Goal: Task Accomplishment & Management: Use online tool/utility

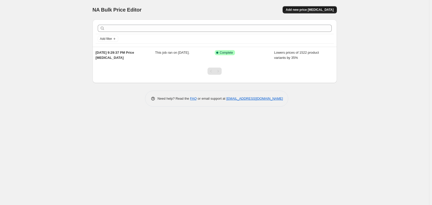
click at [308, 9] on span "Add new price change job" at bounding box center [309, 10] width 48 height 4
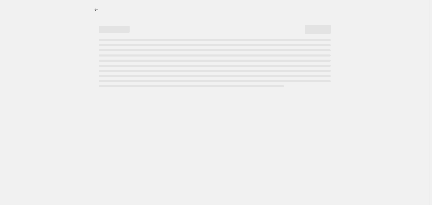
select select "percentage"
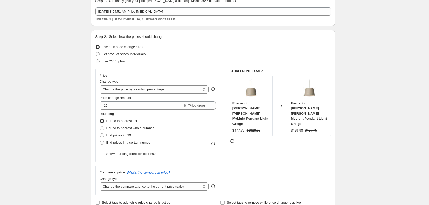
scroll to position [26, 0]
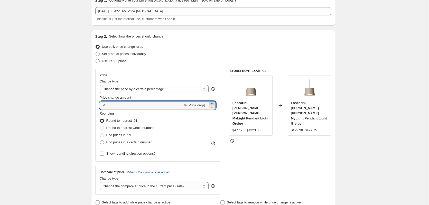
click at [214, 103] on icon at bounding box center [211, 103] width 5 height 5
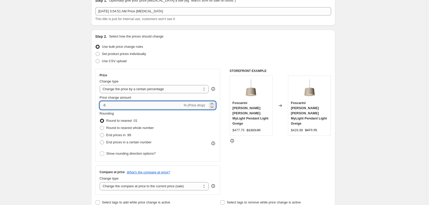
click at [113, 108] on input "-5" at bounding box center [141, 105] width 83 height 8
type input "30"
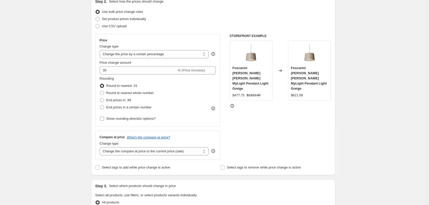
scroll to position [51, 0]
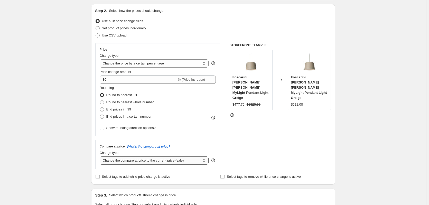
click at [137, 159] on select "Change the compare at price to the current price (sale) Change the compare at p…" at bounding box center [154, 160] width 109 height 8
select select "percentage"
click at [101, 156] on select "Change the compare at price to the current price (sale) Change the compare at p…" at bounding box center [154, 160] width 109 height 8
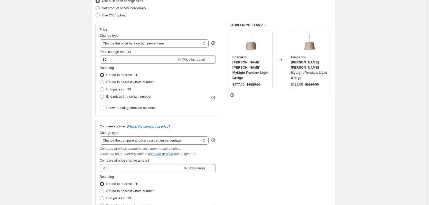
scroll to position [77, 0]
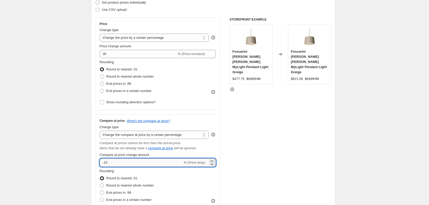
click at [120, 165] on input "-15" at bounding box center [141, 163] width 83 height 8
click at [118, 163] on input "-15" at bounding box center [141, 163] width 83 height 8
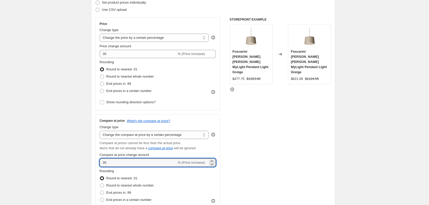
type input "30"
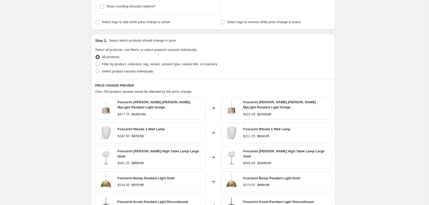
scroll to position [385, 0]
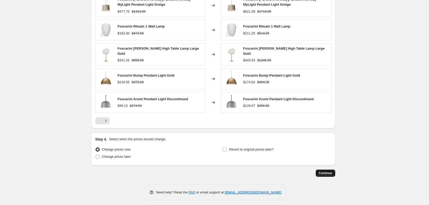
click at [331, 171] on span "Continue" at bounding box center [325, 173] width 13 height 4
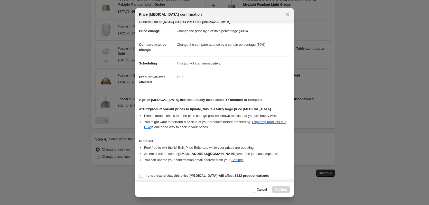
scroll to position [8, 0]
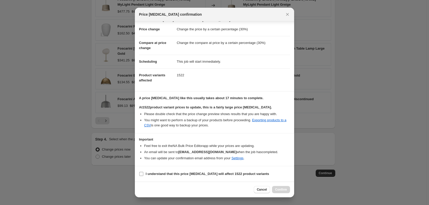
click at [149, 176] on span "I understand that this price change job will affect 1522 product variants" at bounding box center [208, 173] width 124 height 5
click at [143, 176] on input "I understand that this price change job will affect 1522 product variants" at bounding box center [141, 174] width 4 height 4
checkbox input "true"
click at [282, 187] on button "Confirm" at bounding box center [281, 189] width 18 height 7
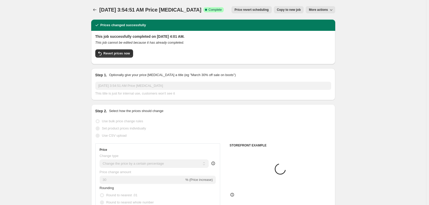
select select "percentage"
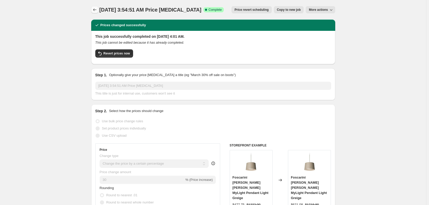
click at [96, 12] on icon "Price change jobs" at bounding box center [94, 9] width 5 height 5
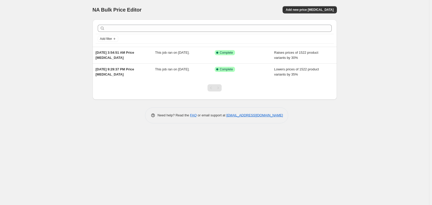
click at [117, 135] on div "NA Bulk Price Editor. This page is ready NA Bulk Price Editor Add new price cha…" at bounding box center [214, 102] width 429 height 205
